Goal: Task Accomplishment & Management: Complete application form

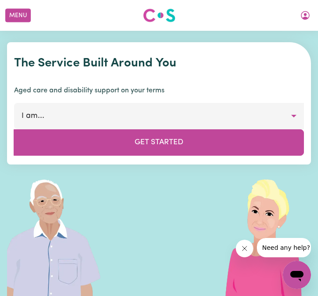
click at [293, 16] on div "Menu About us How it works Safety & resources Blog Find jobs [PERSON_NAME]" at bounding box center [159, 15] width 318 height 20
click at [305, 16] on icon "My Account" at bounding box center [305, 15] width 11 height 11
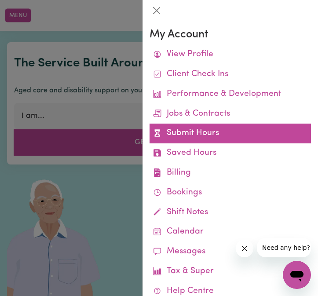
click at [224, 132] on link "Submit Hours" at bounding box center [229, 134] width 161 height 20
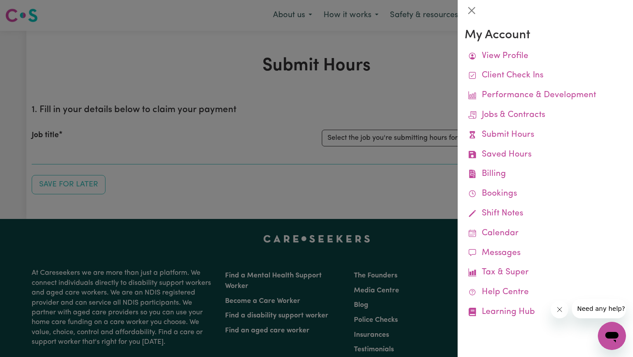
click at [317, 84] on div at bounding box center [316, 178] width 633 height 357
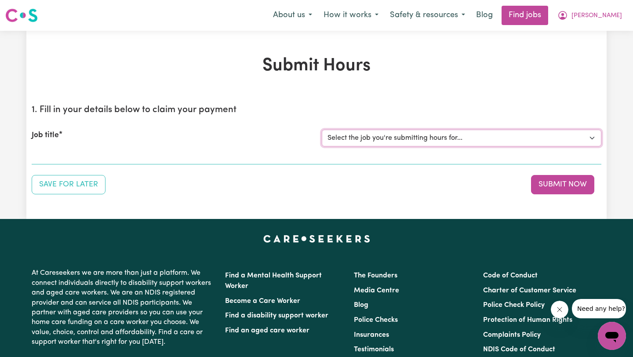
click at [317, 134] on select "Select the job you're submitting hours for... [[PERSON_NAME]] Support worker fo…" at bounding box center [462, 138] width 280 height 17
select select "11188"
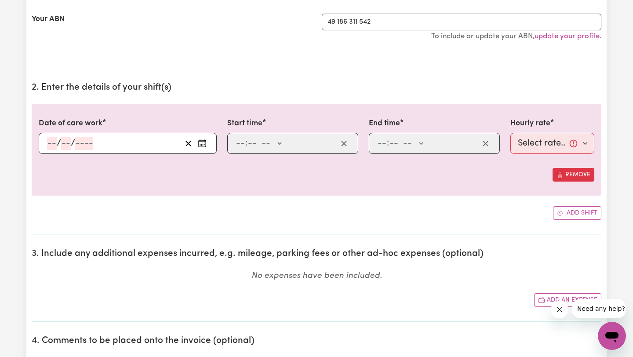
scroll to position [208, 0]
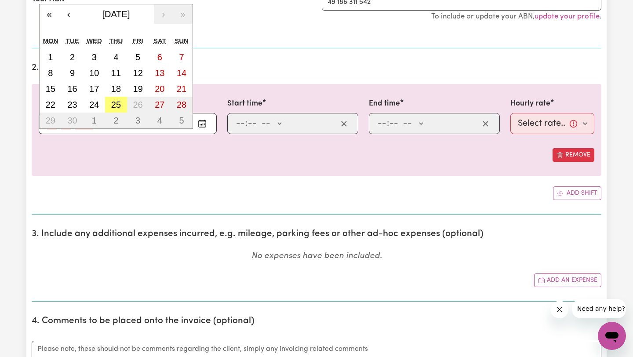
click at [49, 122] on div "/ / « ‹ [DATE] › » Mon Tue Wed Thu Fri Sat Sun 1 2 3 4 5 6 7 8 9 10 11 12 13 14…" at bounding box center [128, 123] width 178 height 21
click at [116, 106] on abbr "25" at bounding box center [116, 105] width 10 height 10
type input "[DATE]"
type input "25"
type input "9"
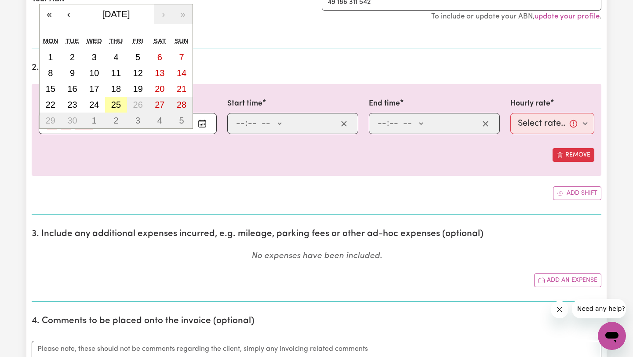
type input "2025"
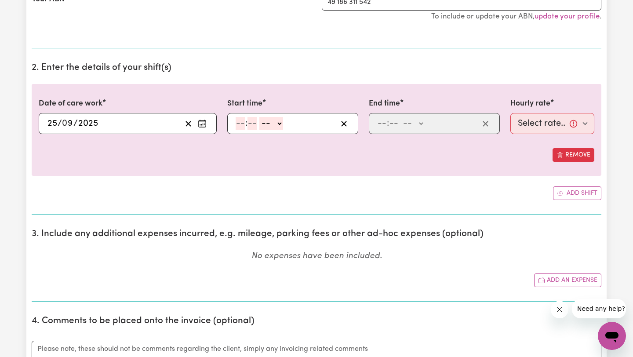
click at [239, 126] on input "number" at bounding box center [241, 123] width 10 height 13
type input "6"
type input "15"
click at [267, 124] on select "-- AM PM" at bounding box center [267, 123] width 24 height 13
select select "pm"
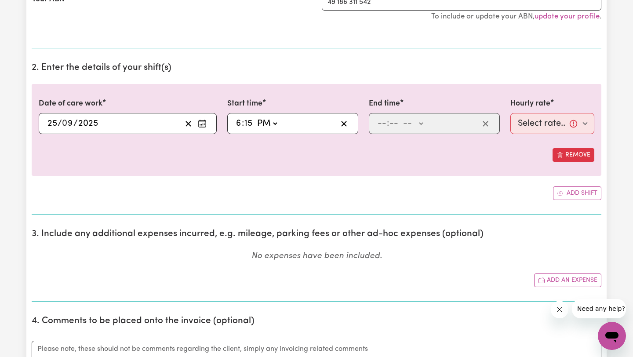
type input "18:15"
click at [317, 125] on input "number" at bounding box center [382, 123] width 10 height 13
type input "8"
type input "15"
click at [317, 122] on select "-- AM PM" at bounding box center [408, 123] width 24 height 13
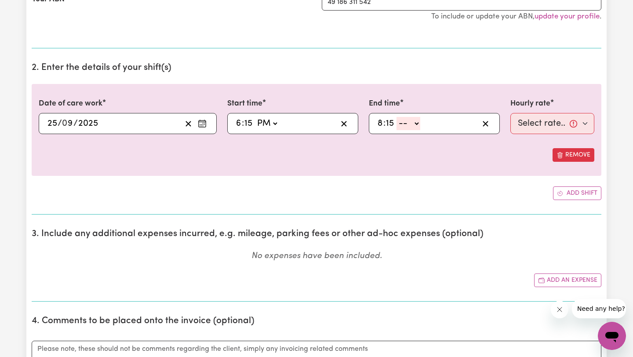
select select "pm"
type input "20:15"
click at [317, 129] on select "Select rate... $50.00 (Weekday)" at bounding box center [552, 123] width 84 height 21
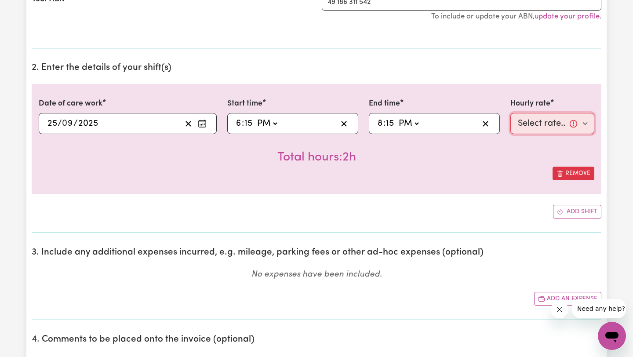
select select "50-Weekday"
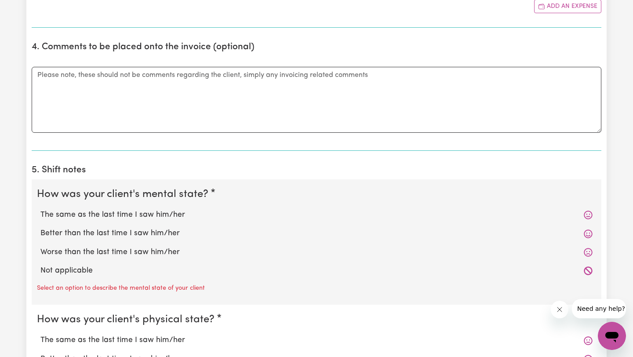
scroll to position [594, 0]
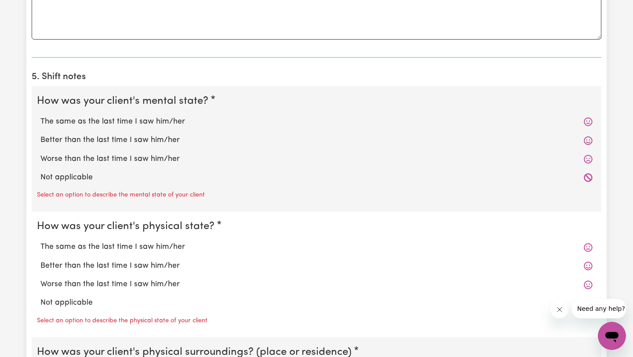
click at [61, 185] on div "Not applicable" at bounding box center [316, 177] width 559 height 18
click at [59, 172] on label "Not applicable" at bounding box center [316, 177] width 552 height 11
click at [40, 172] on input "Not applicable" at bounding box center [40, 171] width 0 height 0
radio input "true"
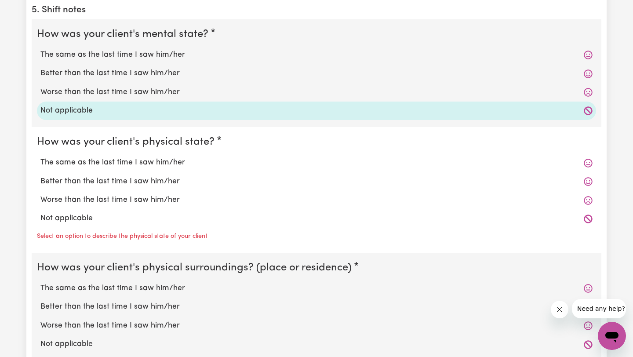
click at [61, 213] on label "Not applicable" at bounding box center [316, 218] width 552 height 11
click at [40, 213] on input "Not applicable" at bounding box center [40, 212] width 0 height 0
radio input "true"
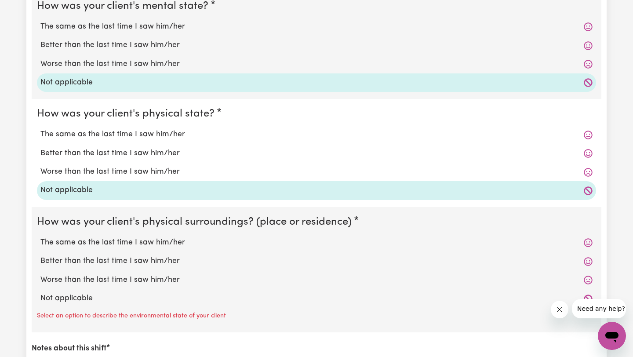
scroll to position [726, 0]
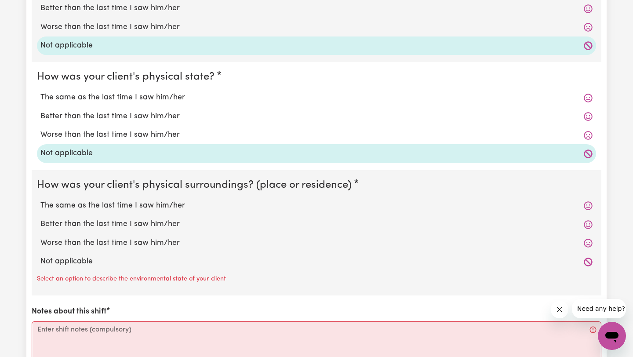
click at [61, 257] on label "Not applicable" at bounding box center [316, 261] width 552 height 11
click at [40, 256] on input "Not applicable" at bounding box center [40, 255] width 0 height 0
radio input "true"
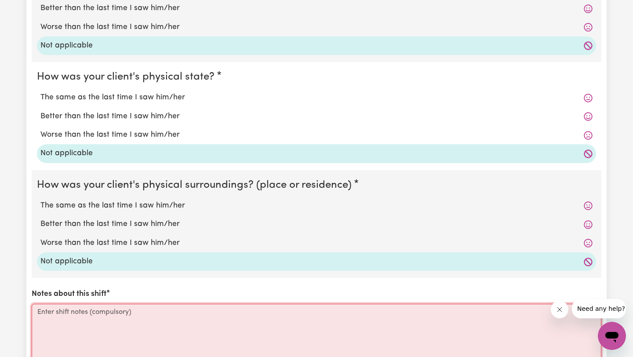
click at [75, 295] on textarea "Notes about this shift" at bounding box center [317, 337] width 570 height 66
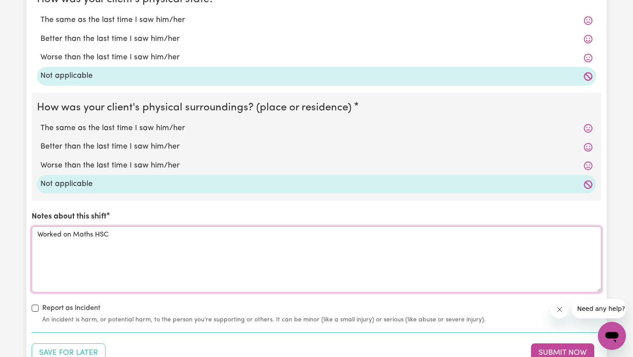
scroll to position [1000, 0]
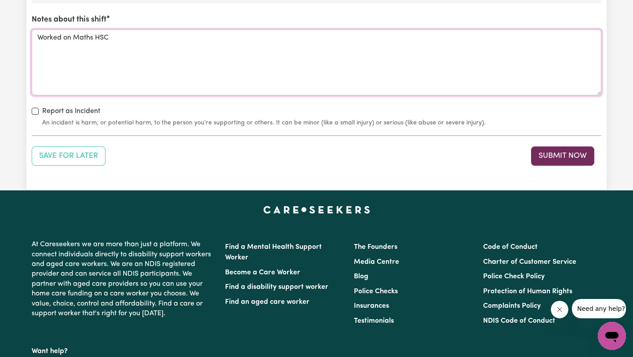
type textarea "Worked on Maths HSC"
click at [317, 152] on button "Submit Now" at bounding box center [562, 155] width 63 height 19
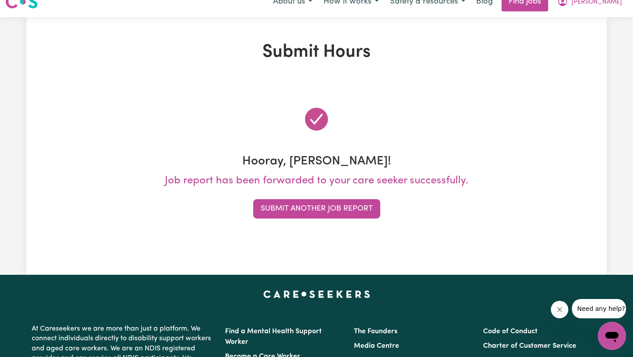
scroll to position [0, 0]
